Goal: Task Accomplishment & Management: Use online tool/utility

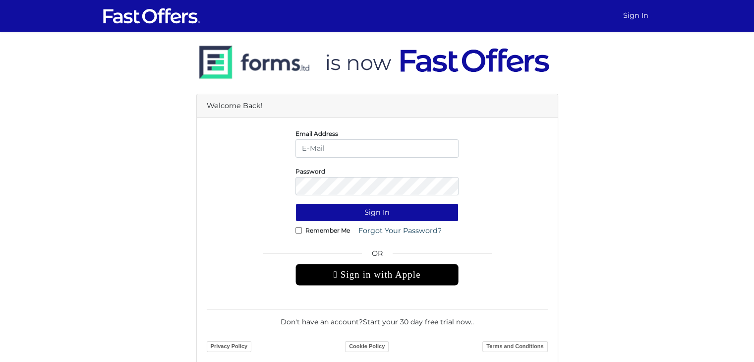
click at [423, 144] on input "email" at bounding box center [376, 148] width 163 height 18
type input "contact@sellbuytoronto.ca"
click at [295, 203] on button "Sign In" at bounding box center [376, 212] width 163 height 18
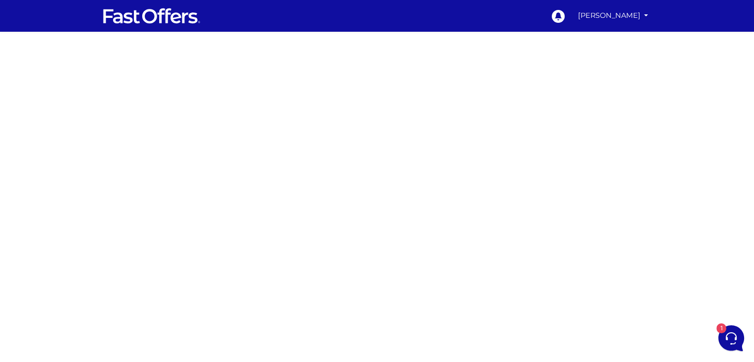
scroll to position [99, 0]
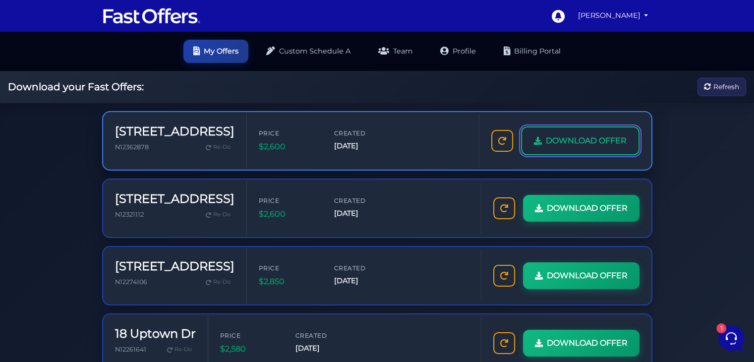
click at [591, 131] on link "DOWNLOAD OFFER" at bounding box center [580, 140] width 118 height 29
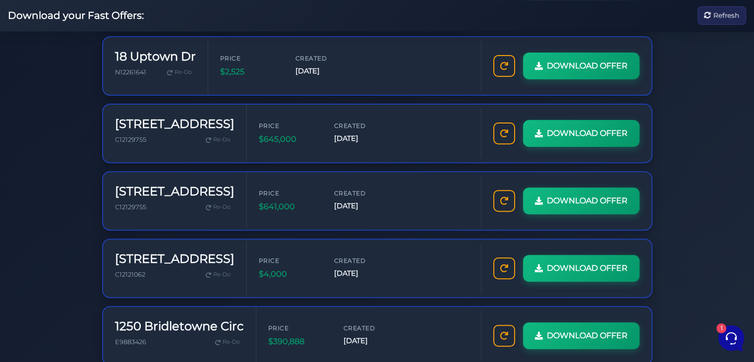
scroll to position [472, 0]
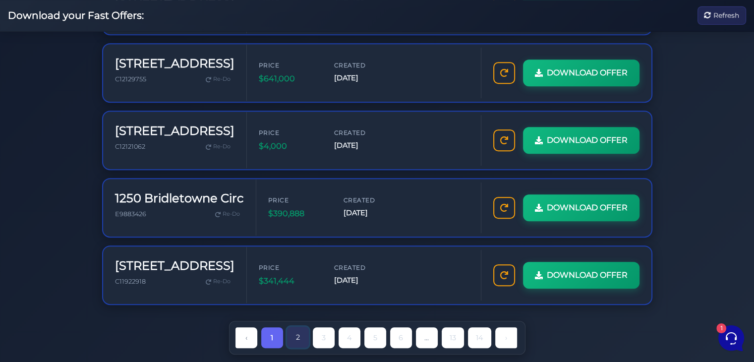
click at [295, 335] on link "2" at bounding box center [298, 337] width 22 height 21
